Goal: Ask a question

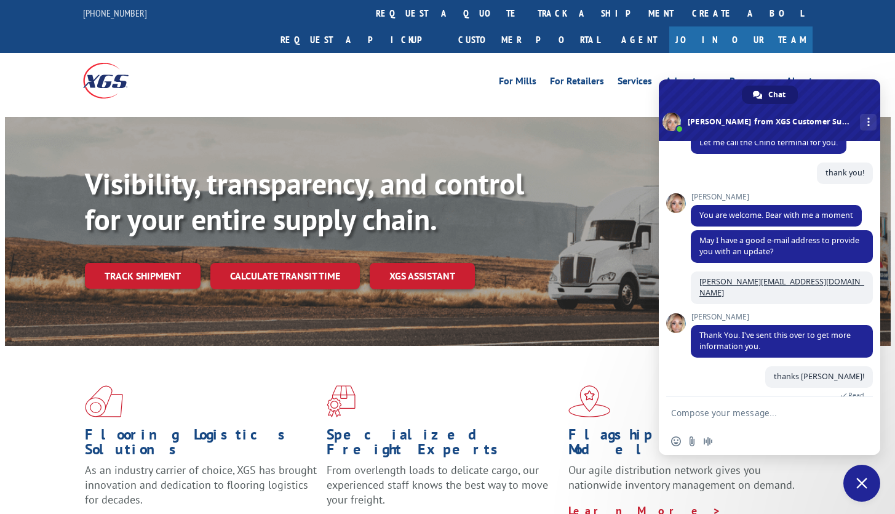
scroll to position [393, 0]
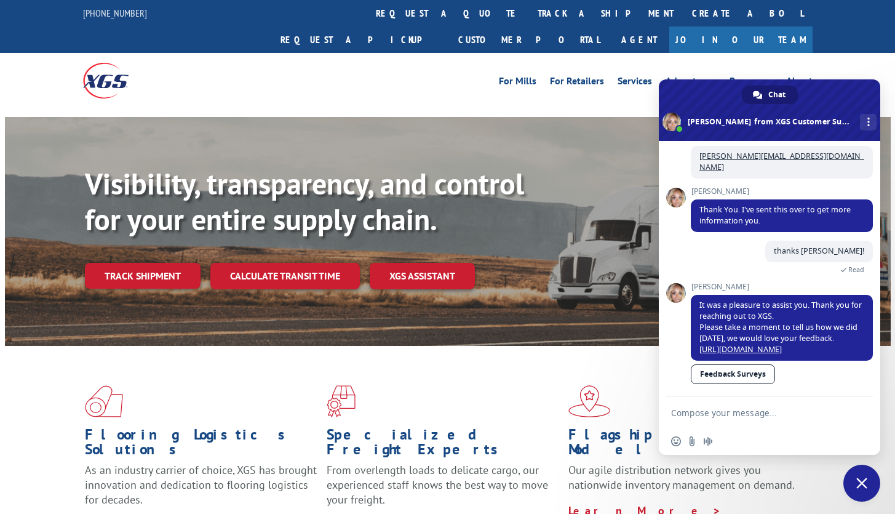
click at [738, 398] on form at bounding box center [756, 413] width 170 height 33
click at [714, 411] on textarea "Compose your message..." at bounding box center [756, 412] width 170 height 11
type textarea "hi"
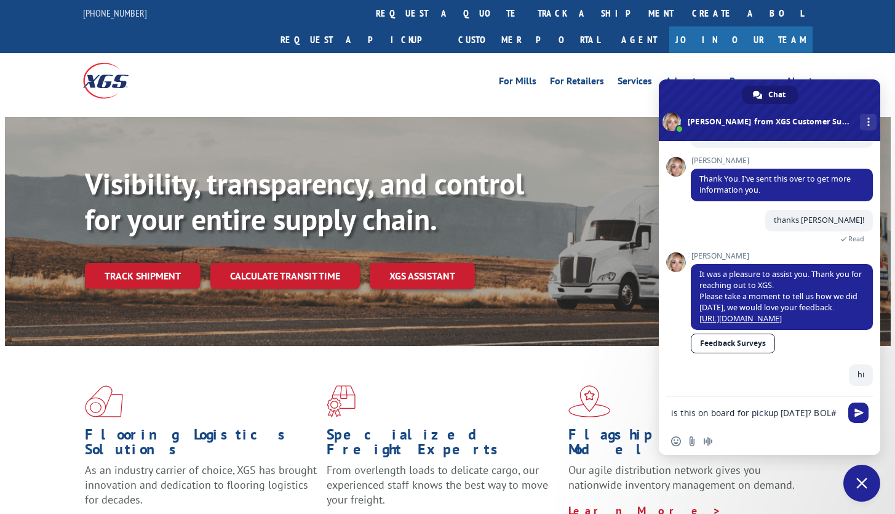
scroll to position [426, 0]
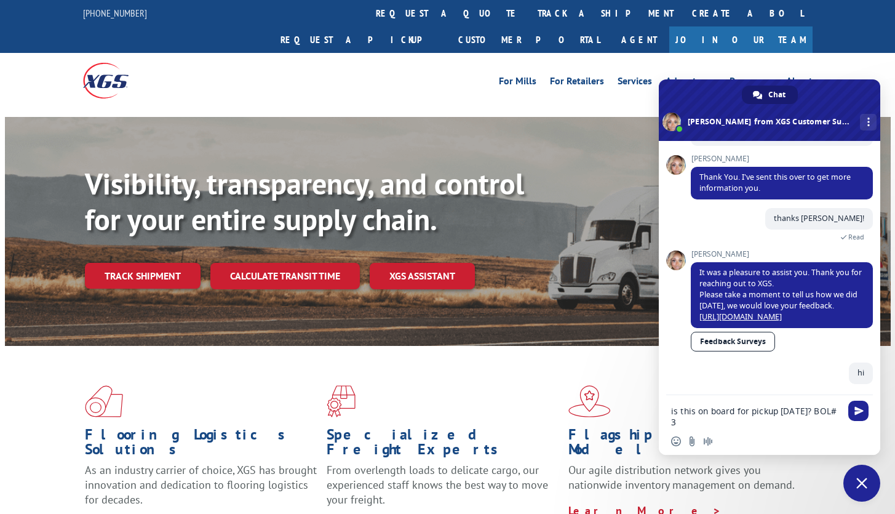
paste textarea "1604847"
type textarea "is this on board for pickup [DATE]? BOL# 31604847"
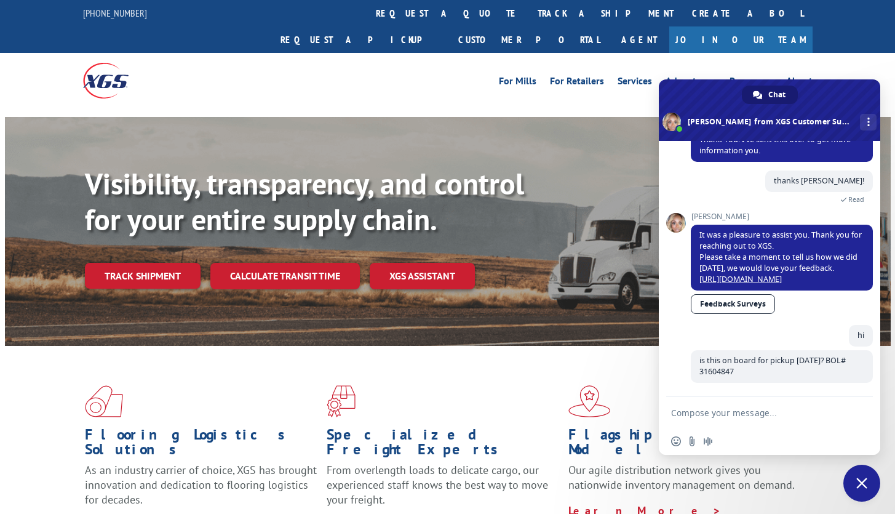
scroll to position [461, 0]
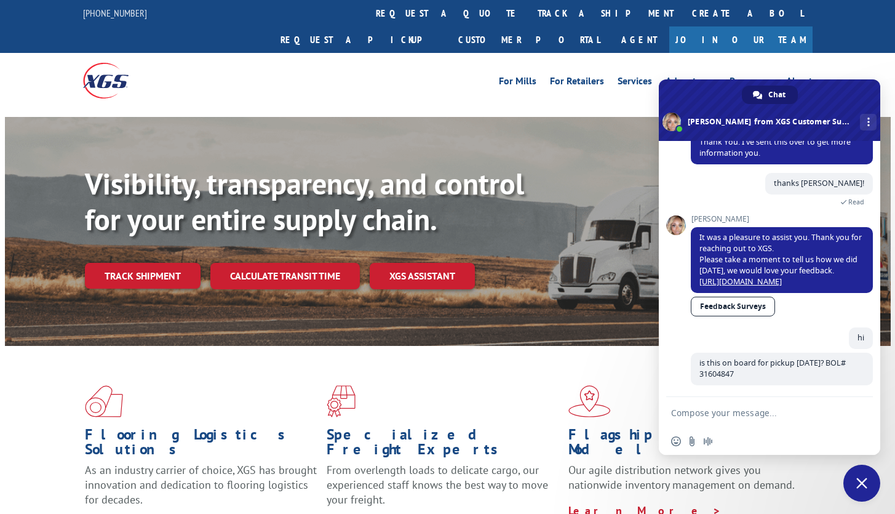
click at [774, 503] on p "Learn More >" at bounding box center [684, 510] width 233 height 15
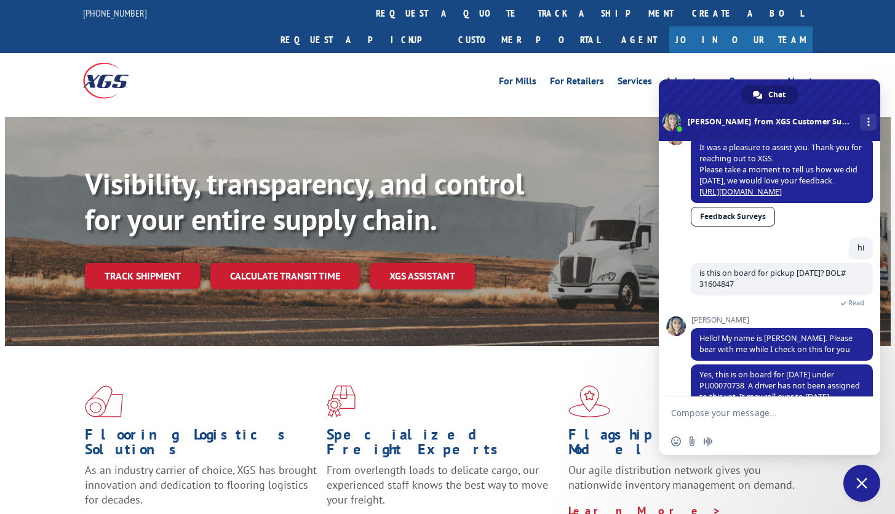
scroll to position [575, 0]
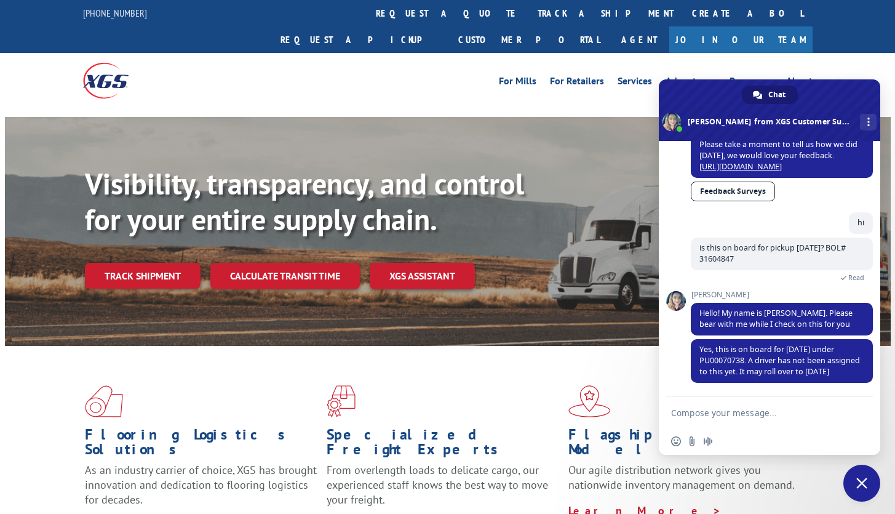
click at [763, 411] on textarea "Compose your message..." at bounding box center [756, 412] width 170 height 11
type textarea "THANKS [PERSON_NAME]"
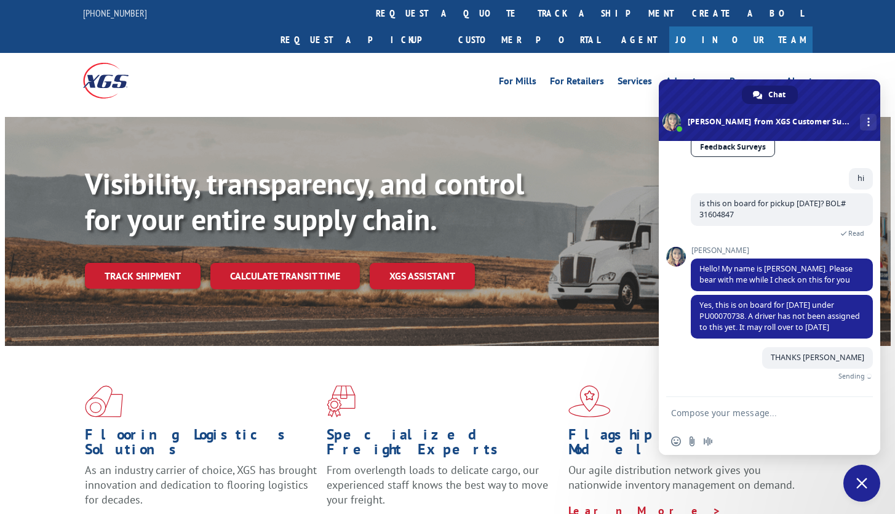
scroll to position [605, 0]
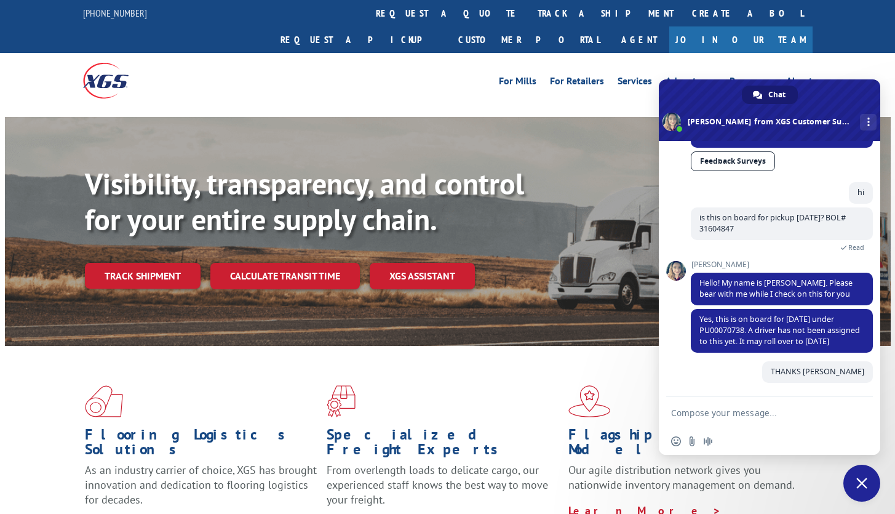
click at [756, 440] on div "Insert an emoji Send a file Audio message" at bounding box center [769, 441] width 221 height 27
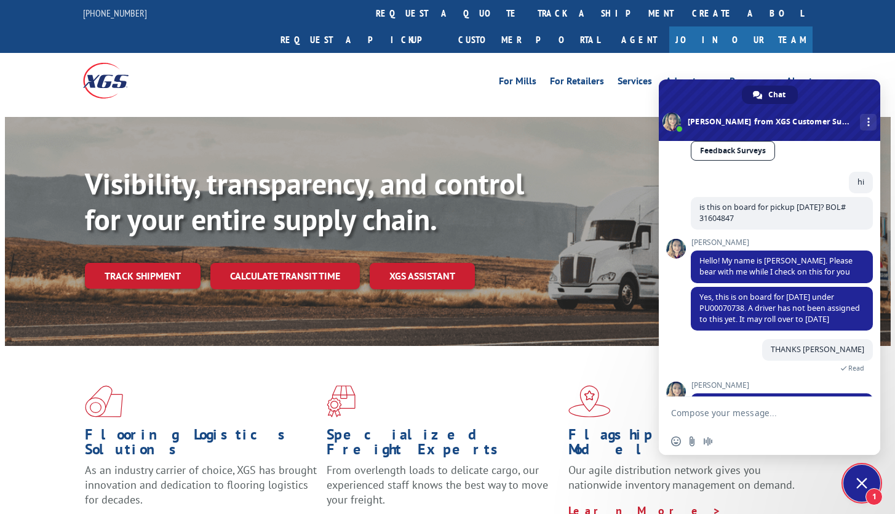
scroll to position [659, 0]
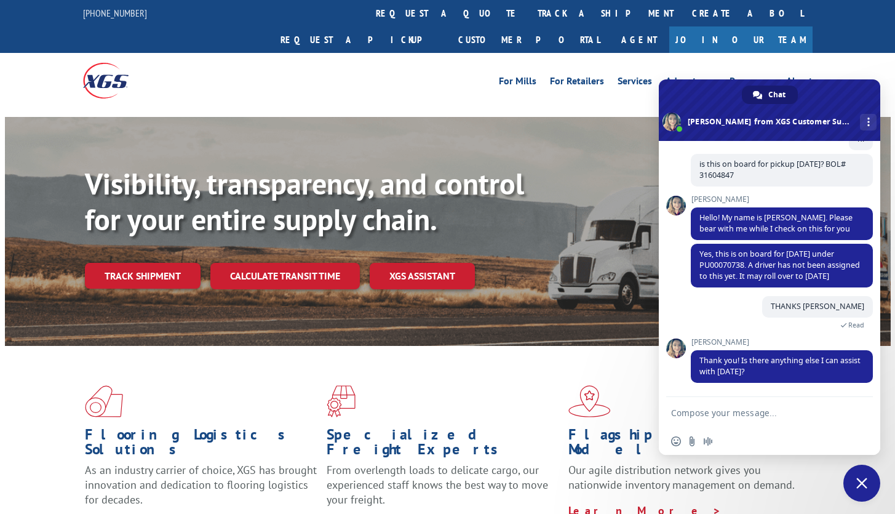
click at [767, 417] on textarea "Compose your message..." at bounding box center [756, 412] width 170 height 11
type textarea "O"
type textarea "NOTHNG ELSE"
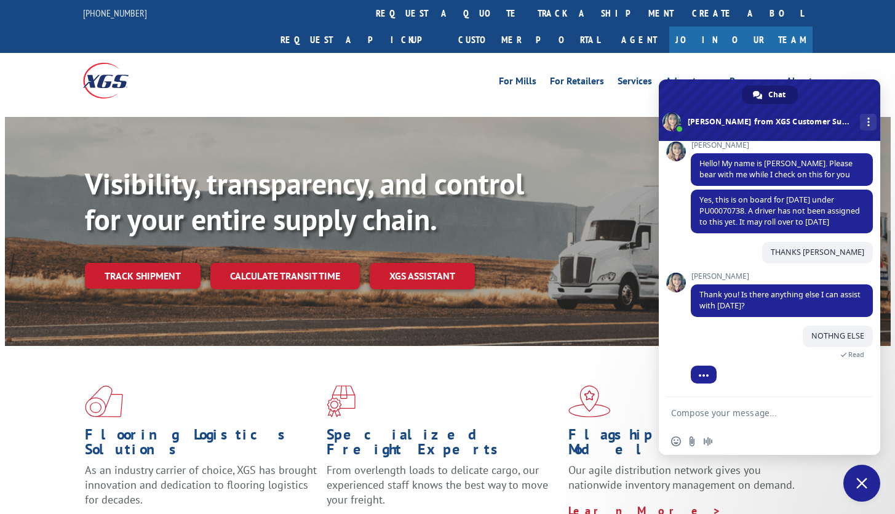
scroll to position [714, 0]
click at [861, 99] on span at bounding box center [769, 110] width 221 height 62
